Goal: Navigation & Orientation: Understand site structure

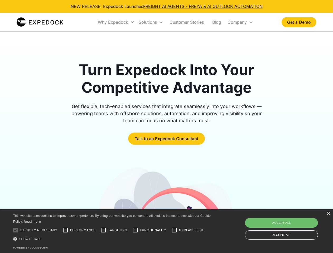
click at [116, 22] on div "Why Expedock" at bounding box center [113, 21] width 30 height 5
click at [151, 22] on div "Solutions" at bounding box center [148, 21] width 18 height 5
click at [240, 22] on div "Company" at bounding box center [236, 21] width 19 height 5
click at [16, 230] on div at bounding box center [15, 230] width 11 height 11
click at [65, 230] on input "Performance" at bounding box center [65, 230] width 11 height 11
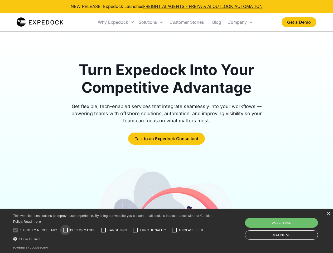
checkbox input "true"
click at [103, 230] on input "Targeting" at bounding box center [103, 230] width 11 height 11
checkbox input "true"
click at [135, 230] on input "Functionality" at bounding box center [135, 230] width 11 height 11
checkbox input "true"
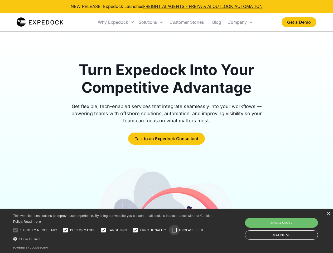
click at [174, 230] on input "Unclassified" at bounding box center [174, 230] width 11 height 11
checkbox input "true"
click at [113, 239] on div "Show details Hide details" at bounding box center [112, 239] width 199 height 6
